Goal: Task Accomplishment & Management: Use online tool/utility

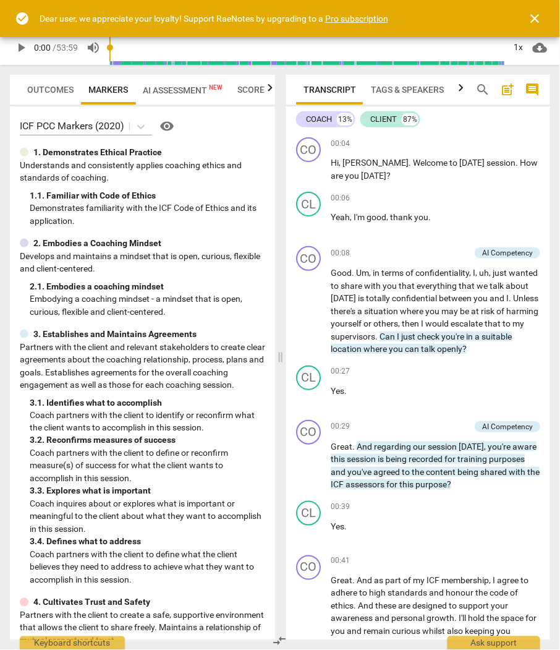
click at [539, 15] on span "close" at bounding box center [535, 18] width 15 height 15
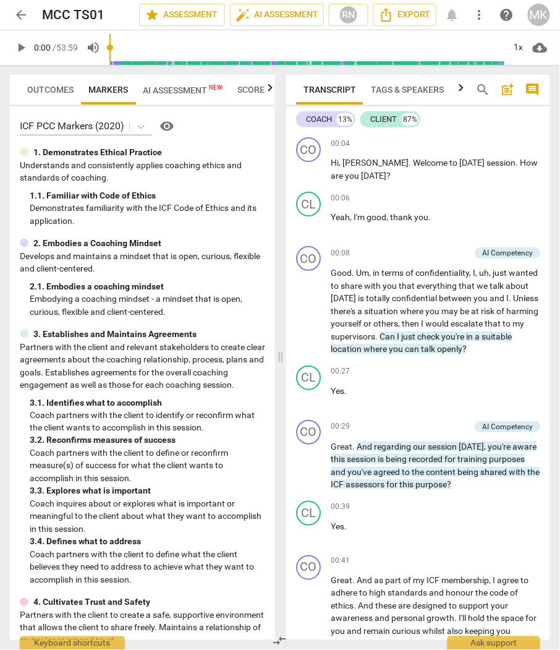
click at [17, 13] on span "arrow_back" at bounding box center [21, 14] width 15 height 15
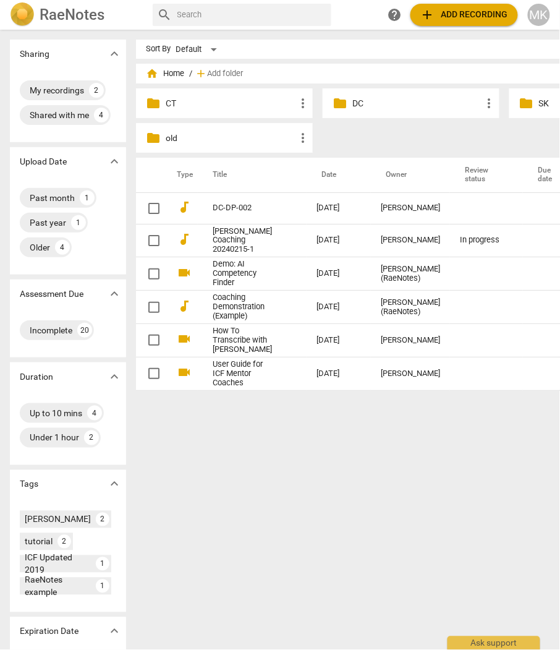
click at [195, 100] on p "CT" at bounding box center [231, 103] width 130 height 13
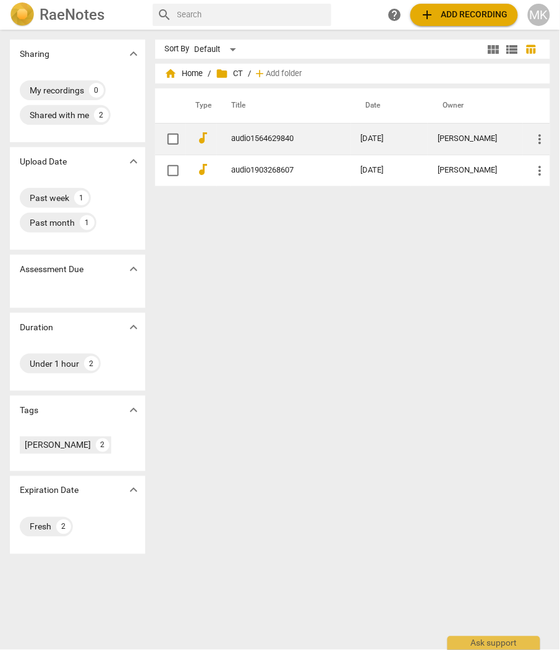
click at [275, 140] on link "audio1564629840" at bounding box center [274, 138] width 85 height 9
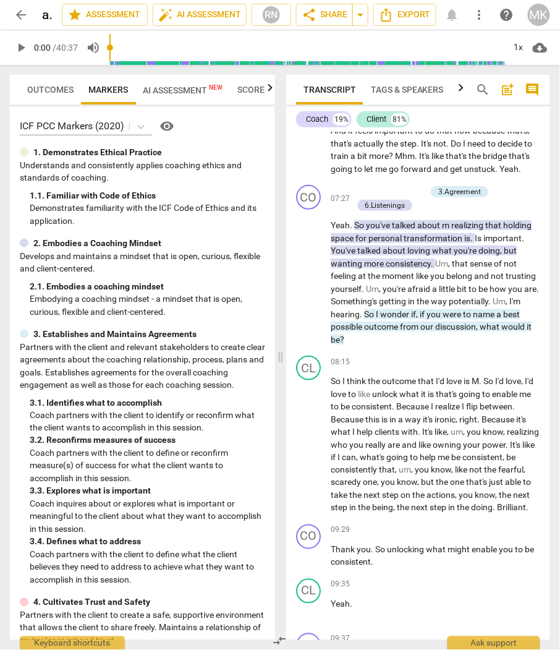
scroll to position [1786, 0]
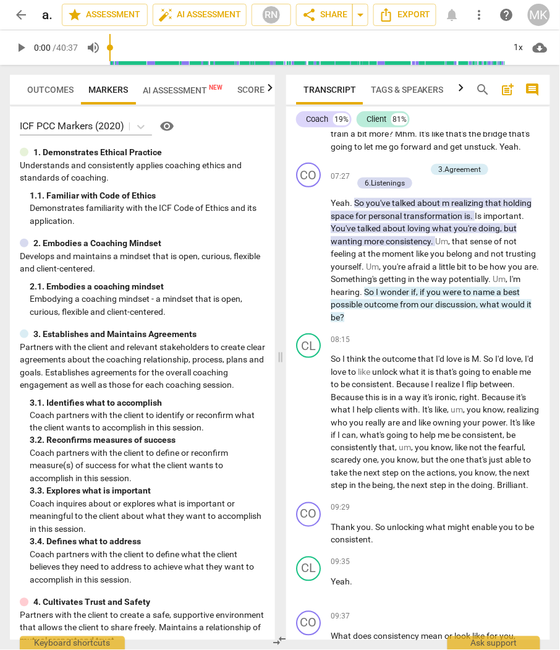
click at [168, 85] on span "AI Assessment New" at bounding box center [183, 90] width 80 height 10
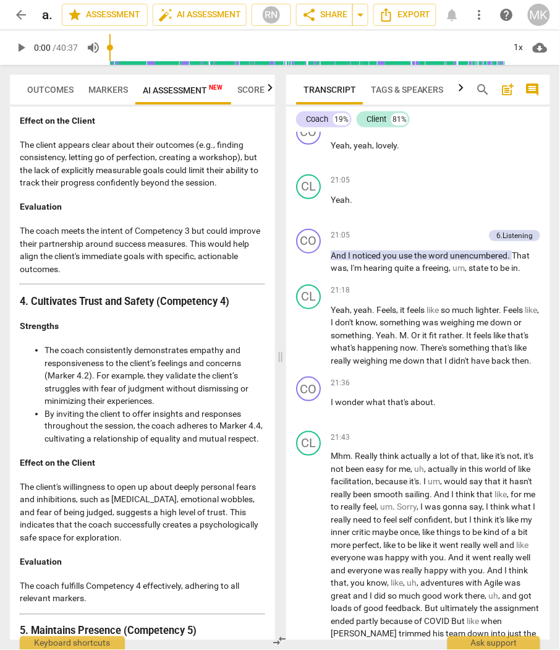
scroll to position [1306, 0]
